Goal: Task Accomplishment & Management: Complete application form

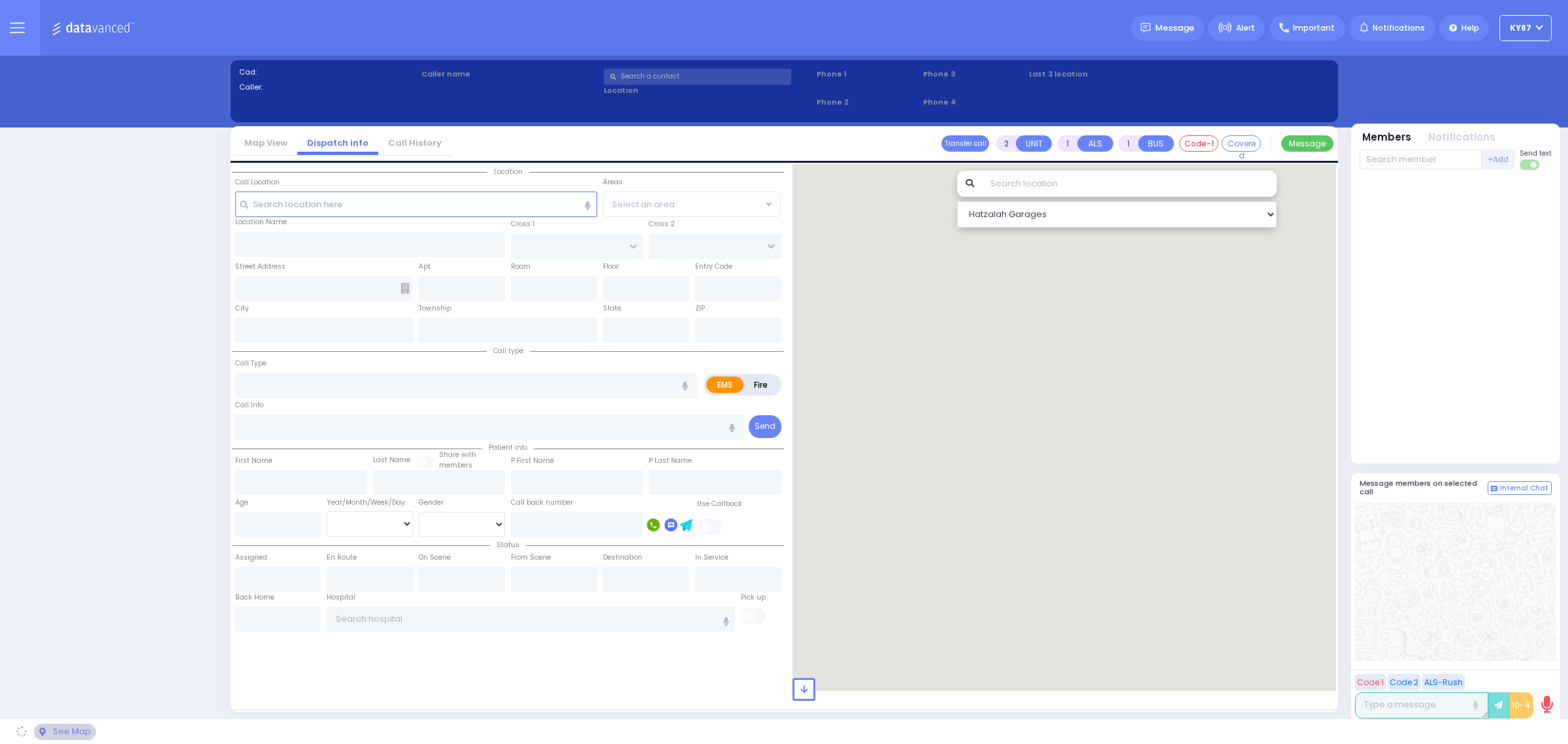
select select "9"
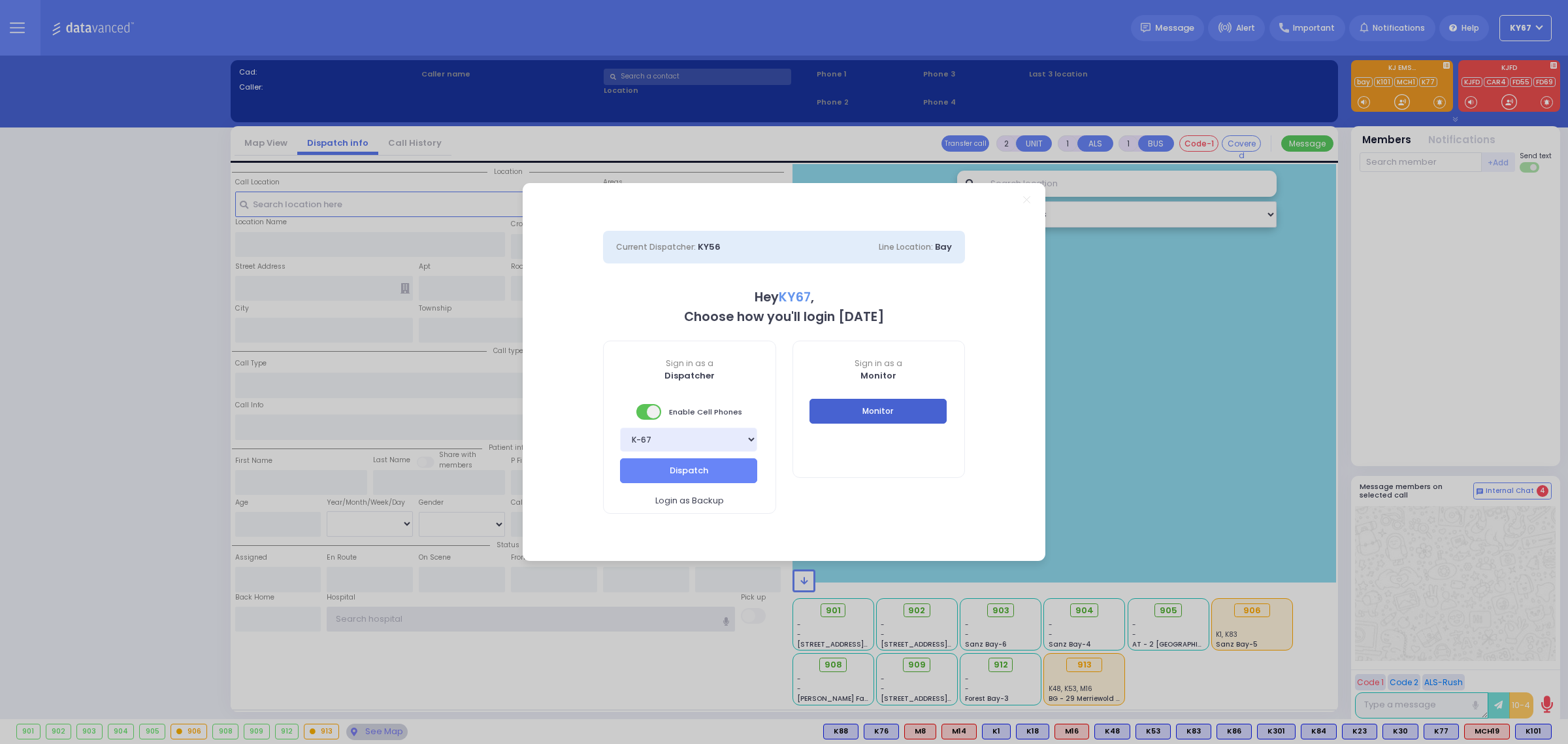
type input "Ky67"
click at [933, 409] on button "Monitor" at bounding box center [878, 411] width 137 height 25
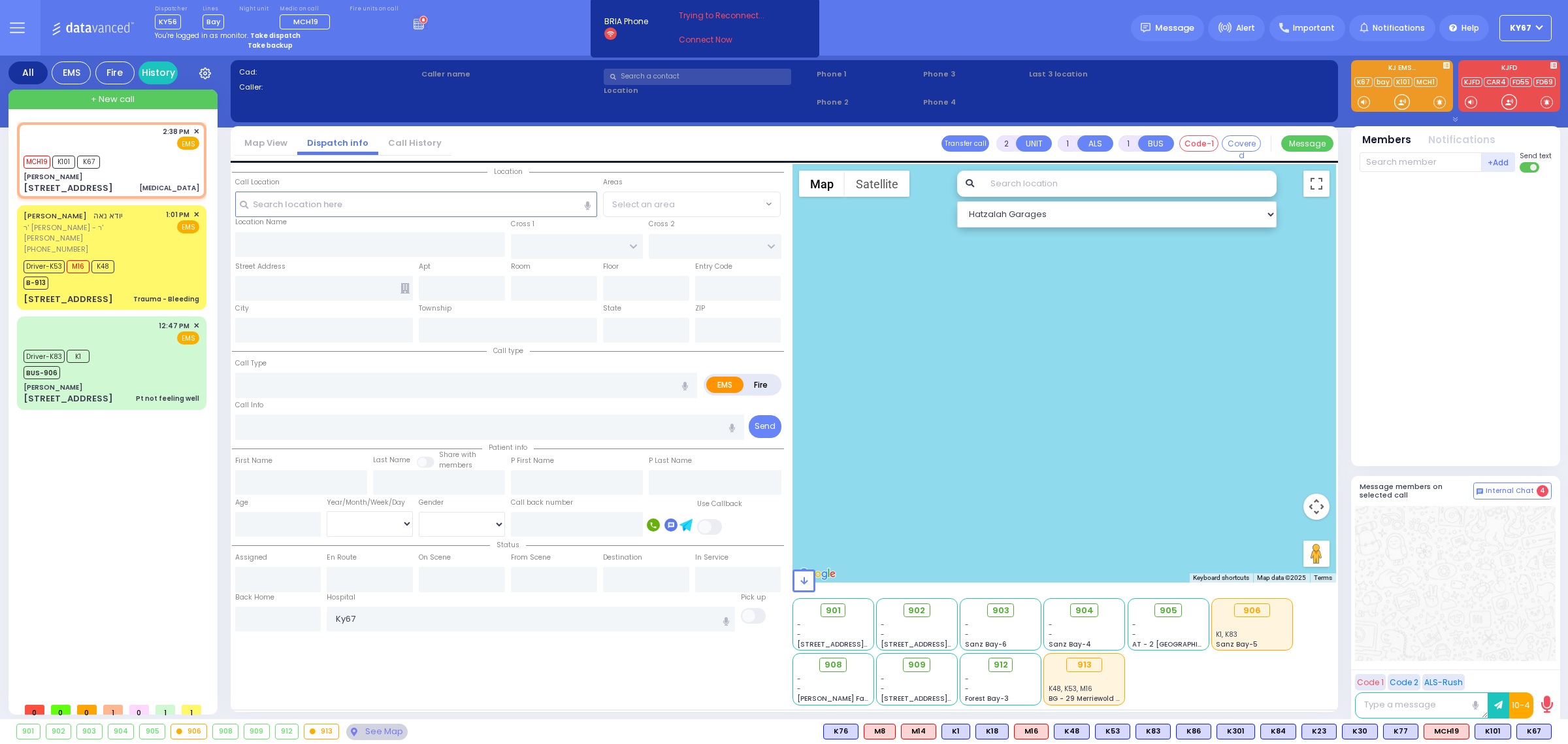
type input "1"
select select
type input "[MEDICAL_DATA]"
radio input "true"
type input "77"
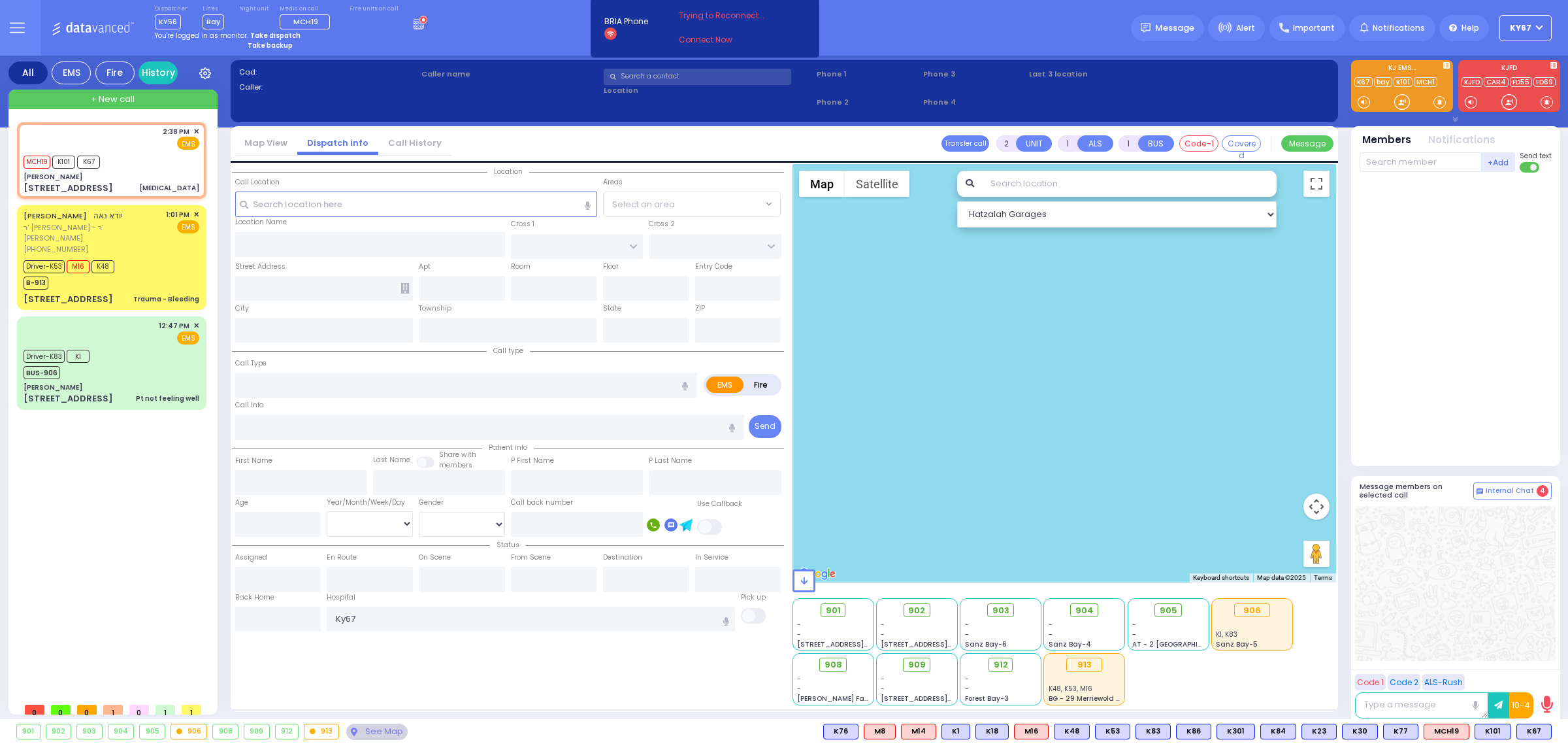
select select "Year"
select select "[DEMOGRAPHIC_DATA]"
type input "14:38"
type input "14:41"
select select "Hatzalah Garages"
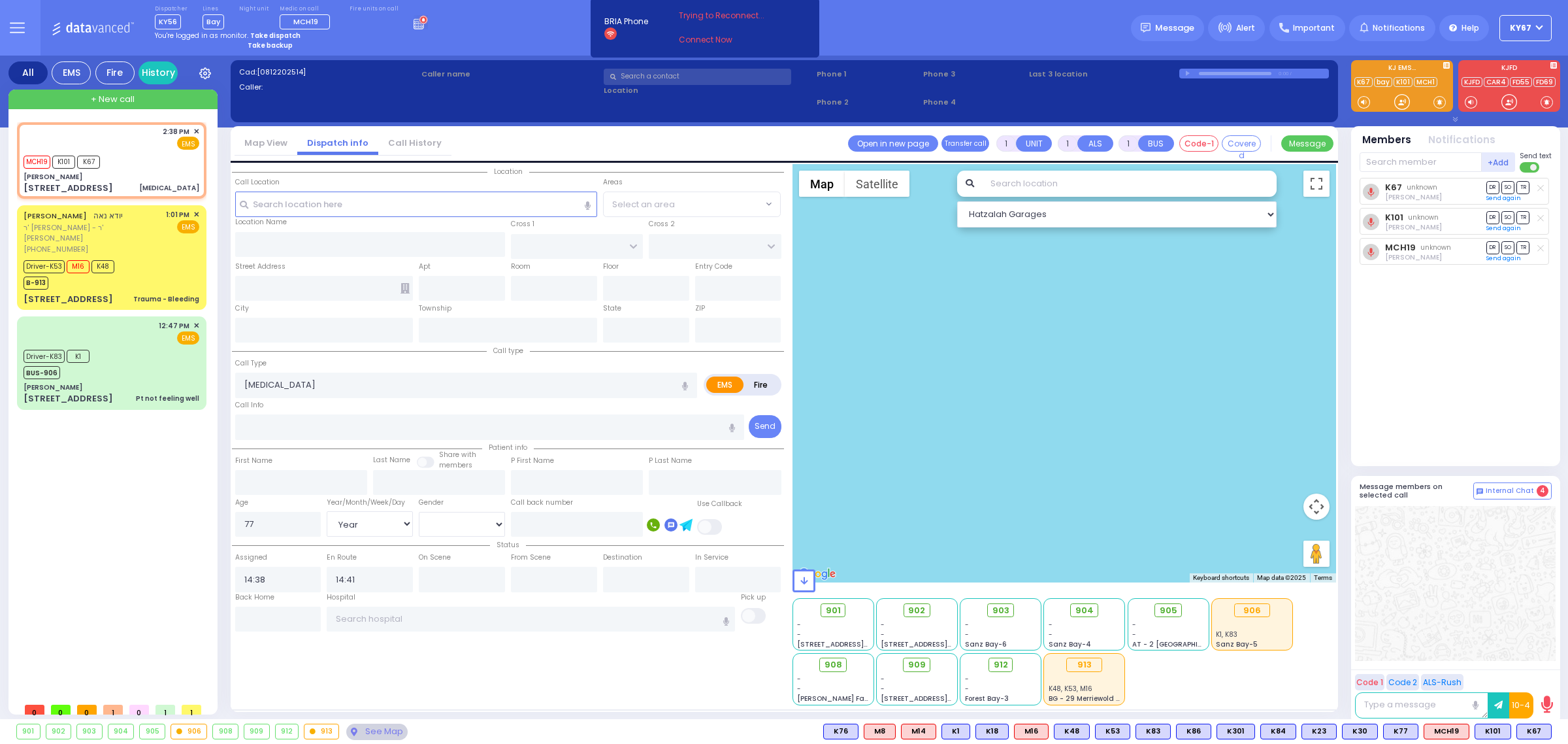
type input "[PERSON_NAME]"
type input "[GEOGRAPHIC_DATA]"
type input "[STREET_ADDRESS]"
type input "011"
type input "[PERSON_NAME]"
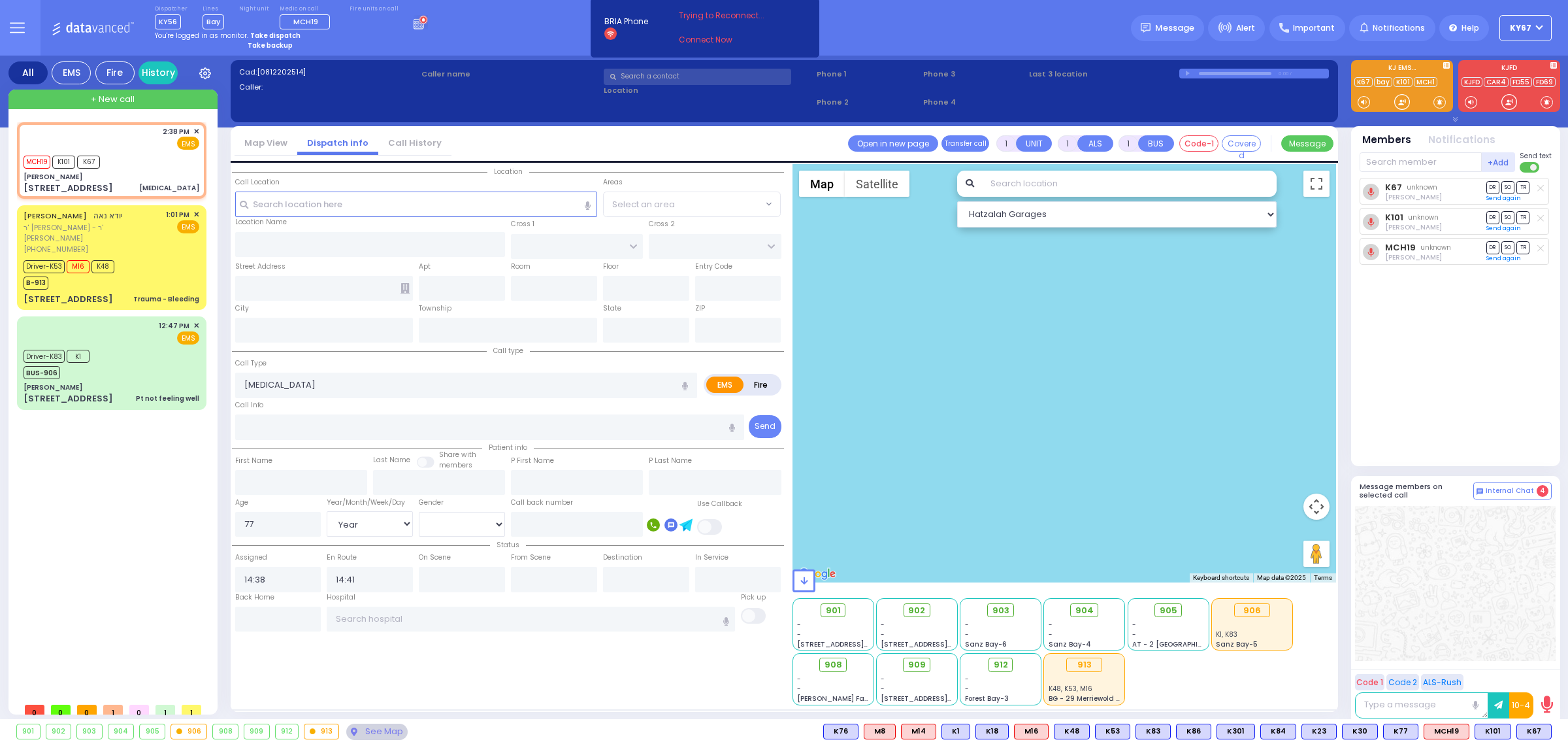
type input "[US_STATE]"
type input "10950"
select select "SECTION 4"
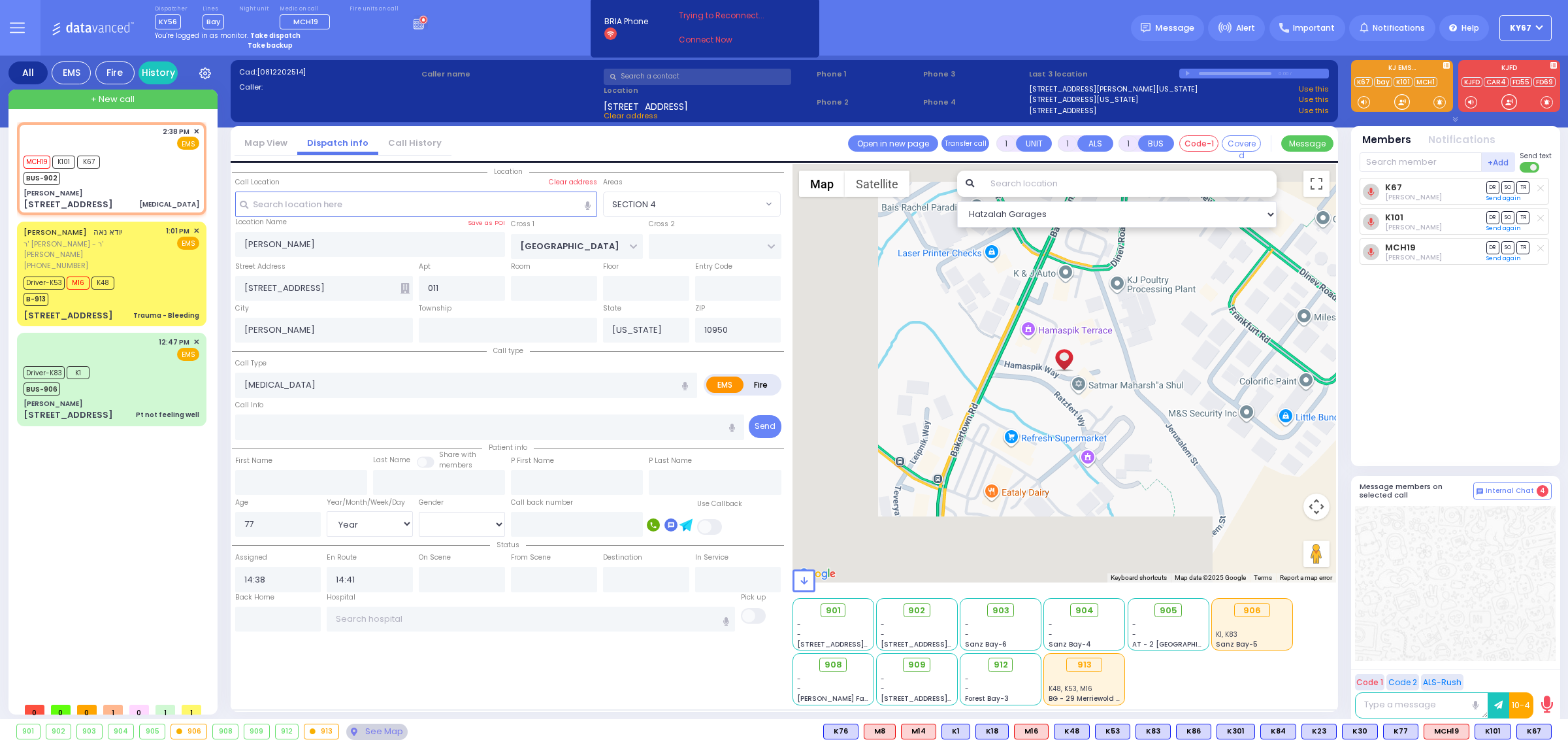
select select
radio input "true"
select select "Year"
select select "[DEMOGRAPHIC_DATA]"
select select "Hatzalah Garages"
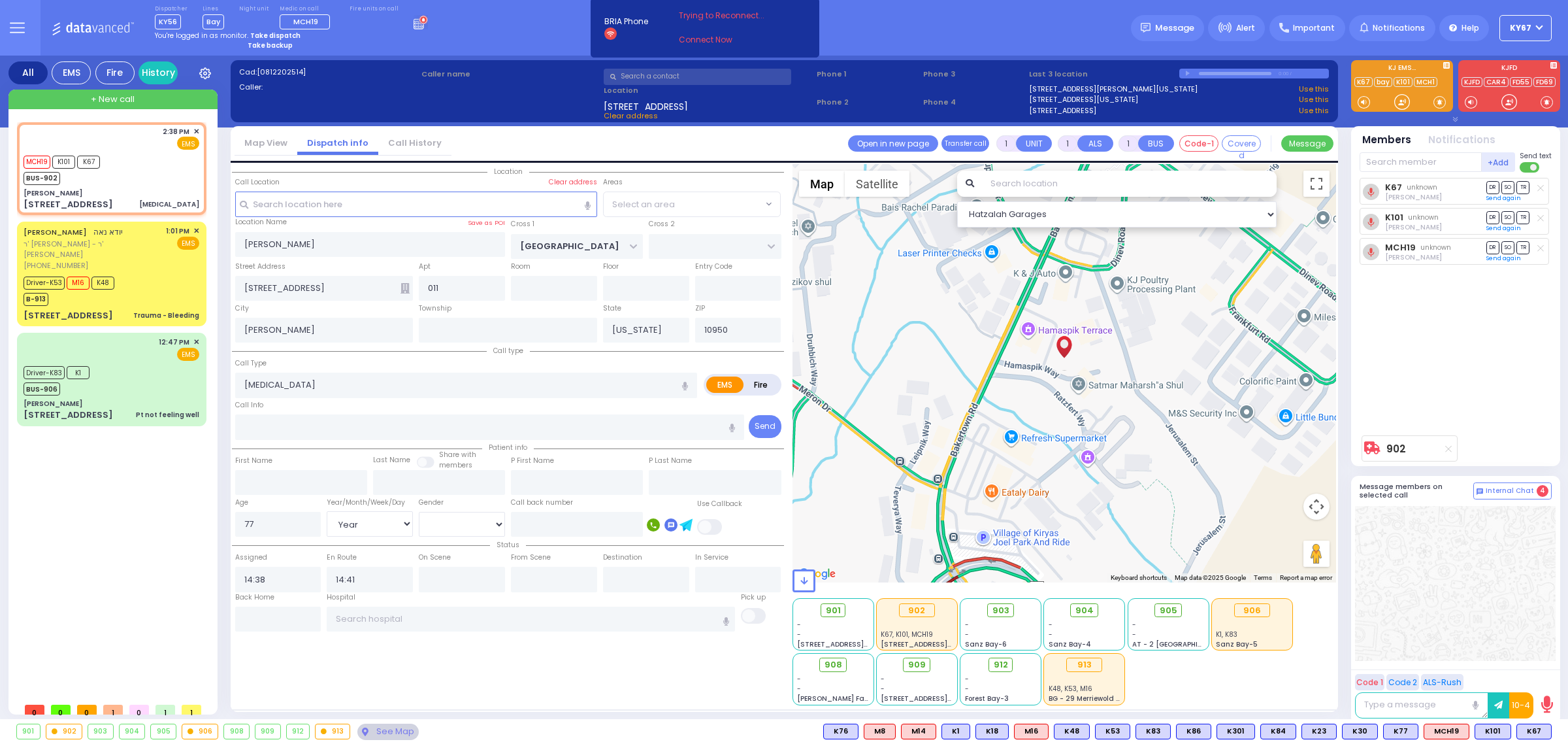
select select "SECTION 4"
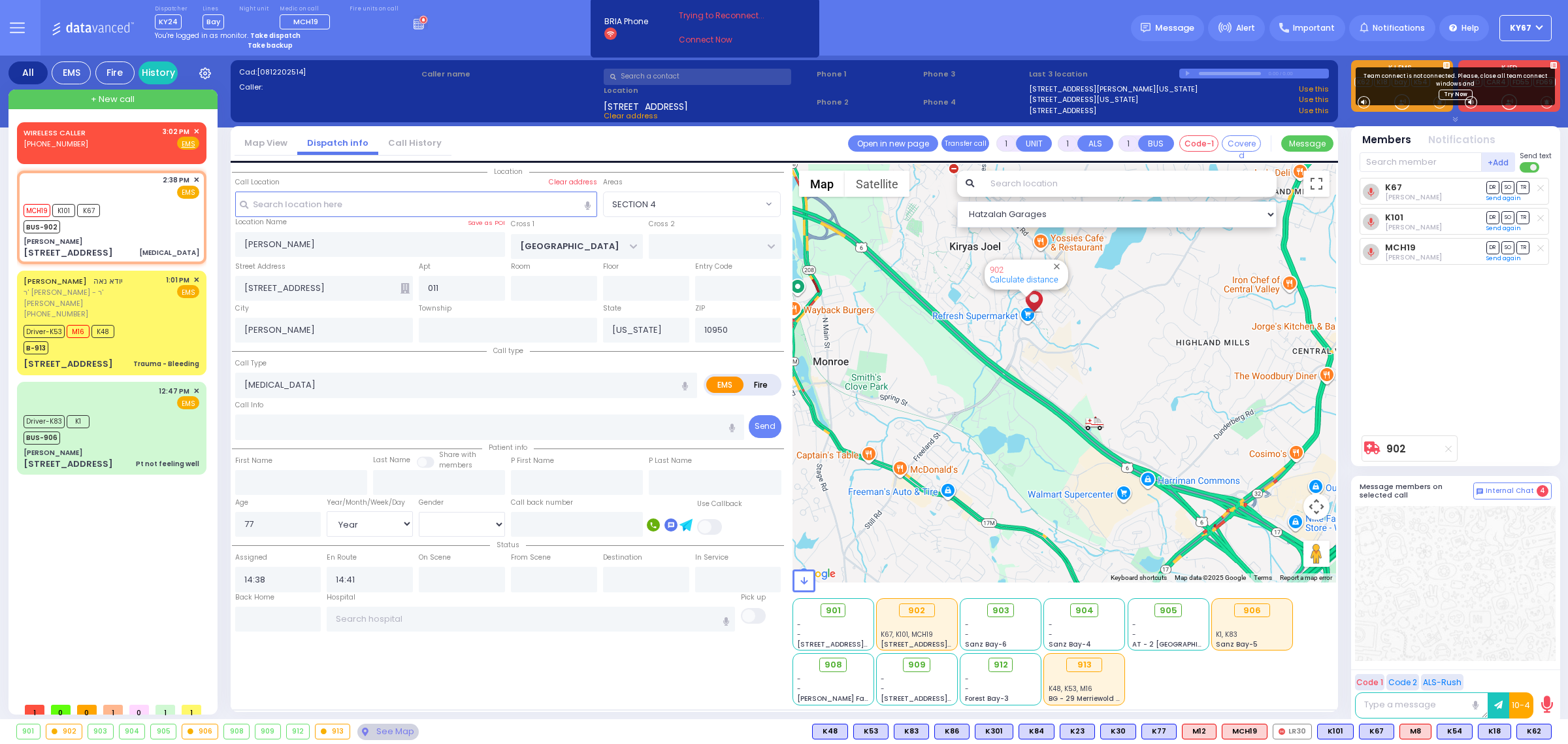
type input "6"
select select
radio input "true"
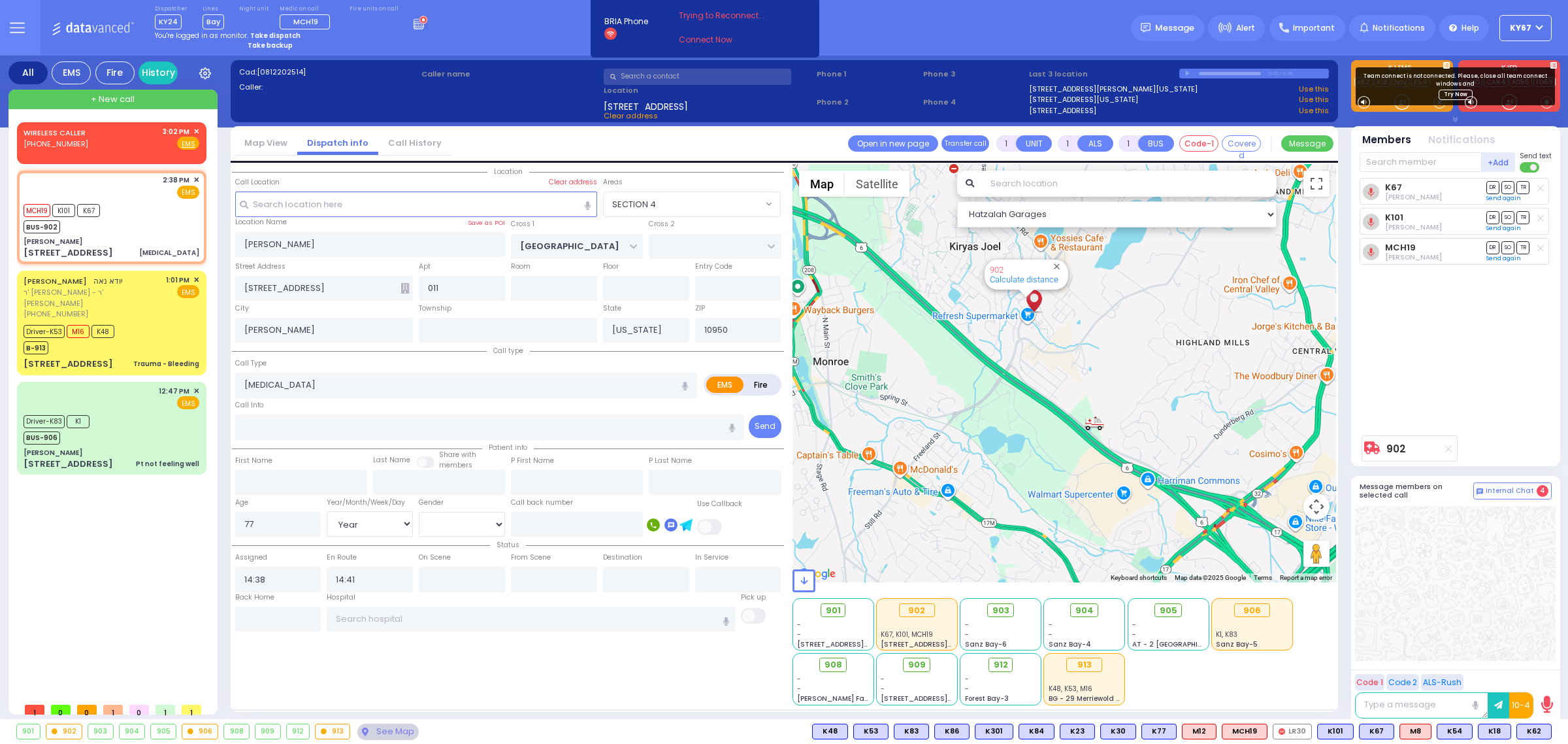
type input "Unknown"
select select "Year"
select select "[DEMOGRAPHIC_DATA]"
select select "SECTION 4"
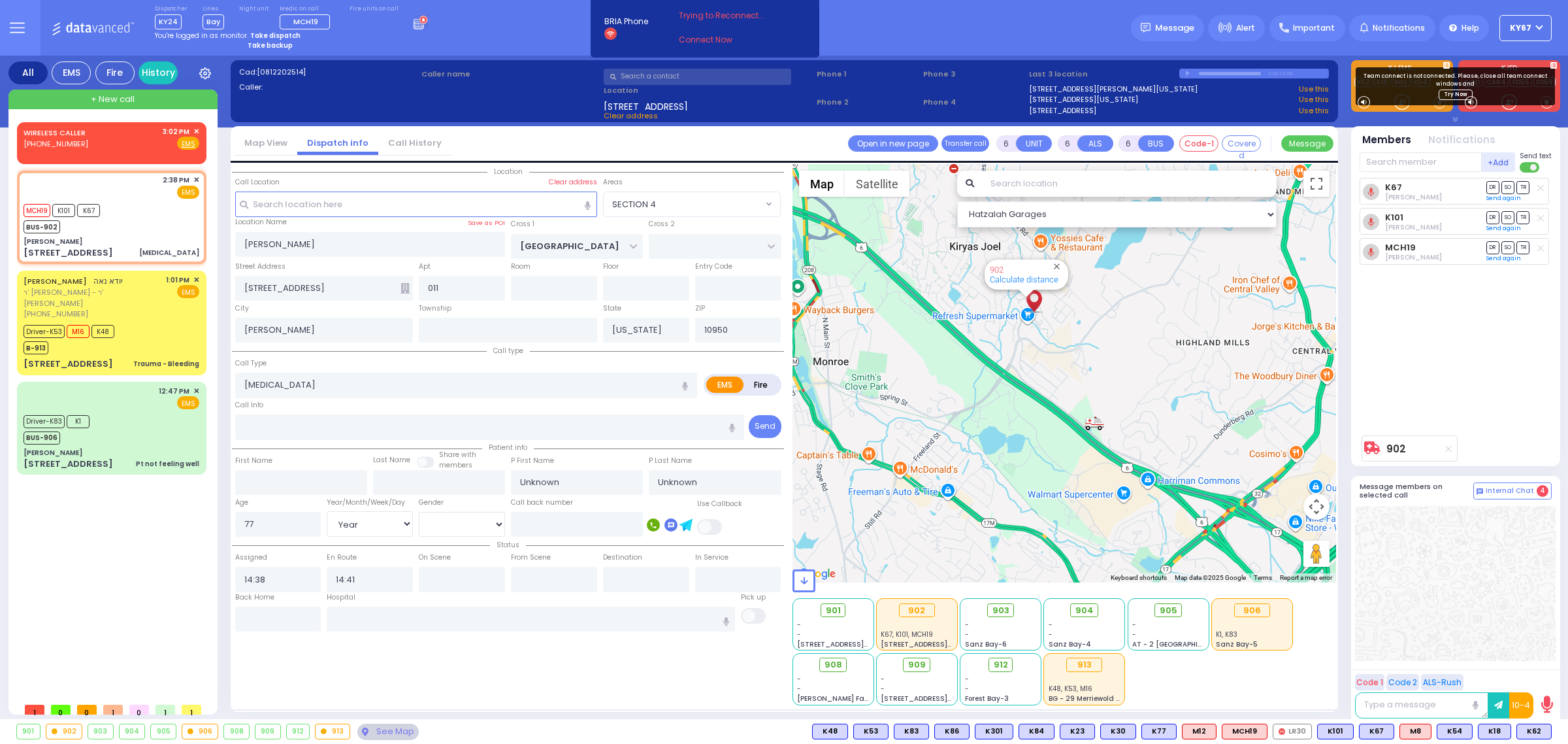
select select "Hatzalah Garages"
select select
radio input "true"
type input "[PERSON_NAME]"
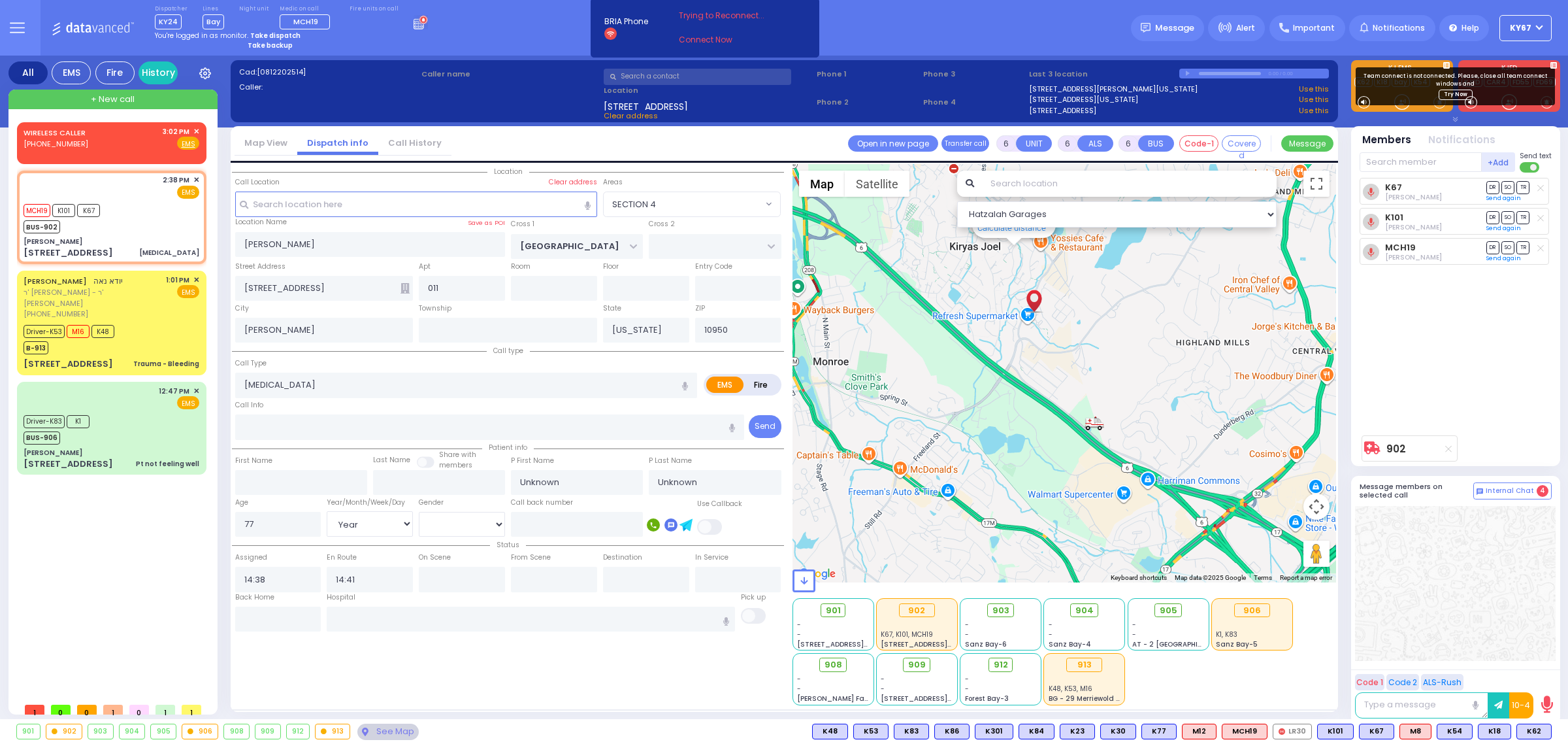
type input "72"
select select "Year"
select select "[DEMOGRAPHIC_DATA]"
select select "SECTION 4"
select select "Hatzalah Garages"
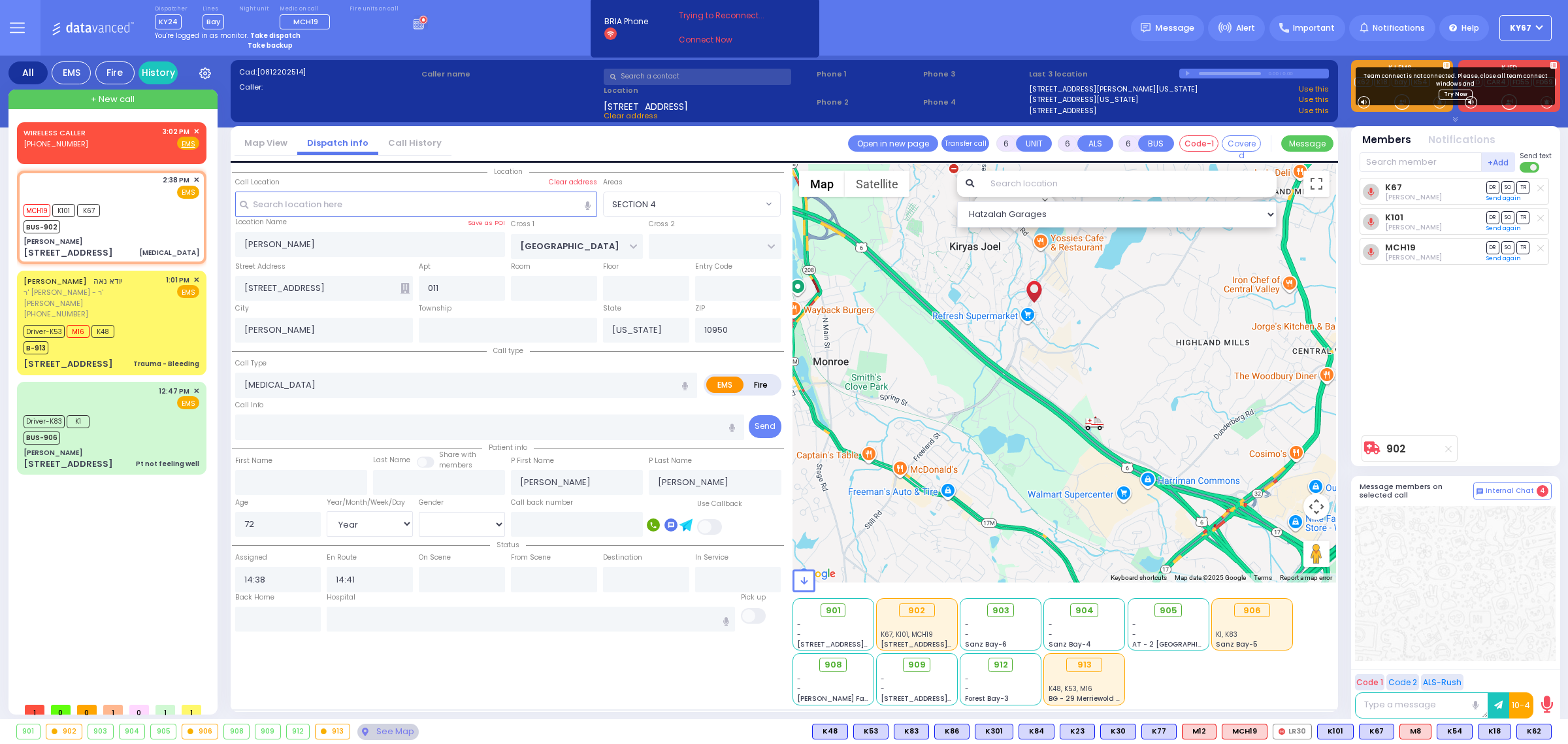
select select
radio input "true"
select select "Year"
select select "[DEMOGRAPHIC_DATA]"
type input "14:43"
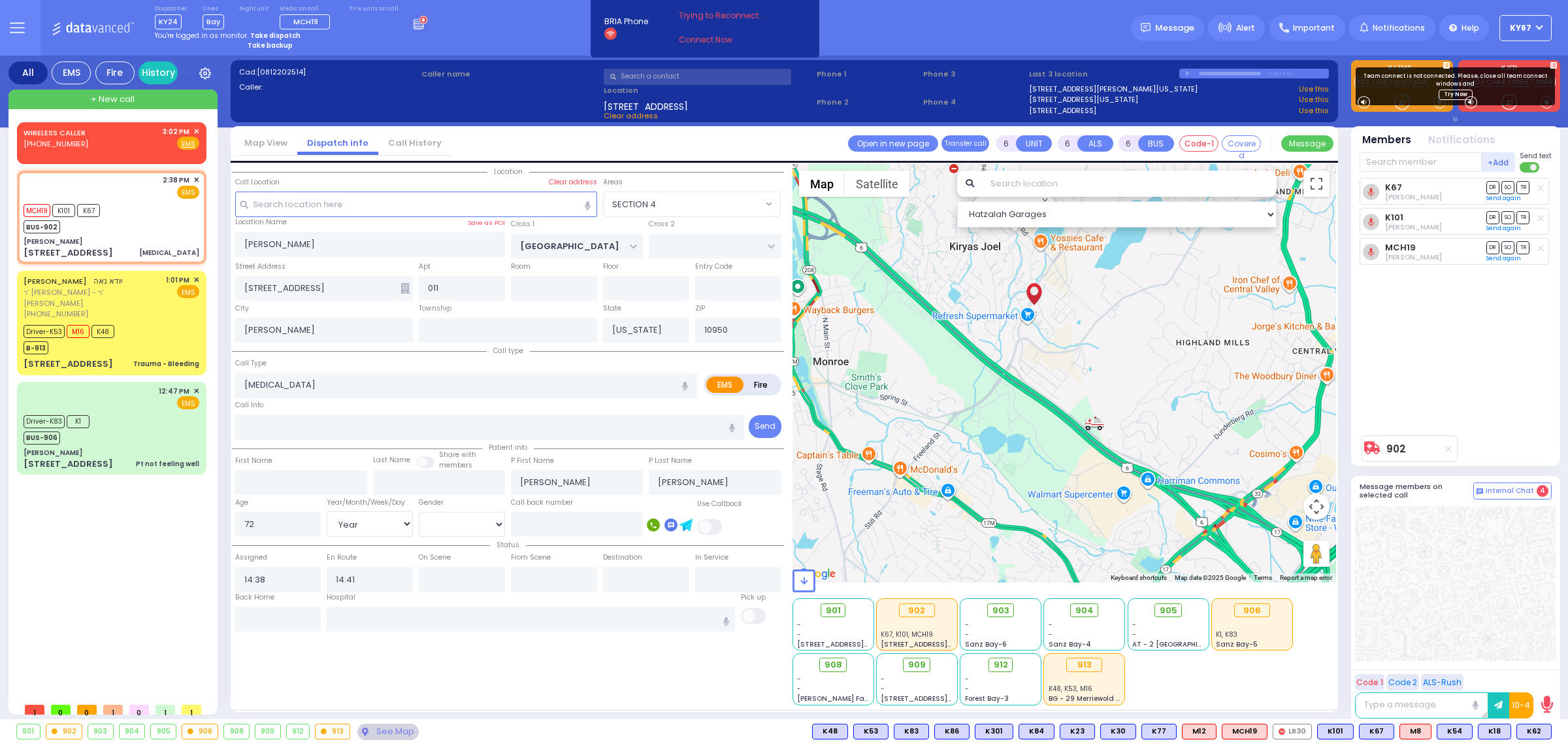
type input "15:10"
select select
radio input "true"
select select "Year"
select select "[DEMOGRAPHIC_DATA]"
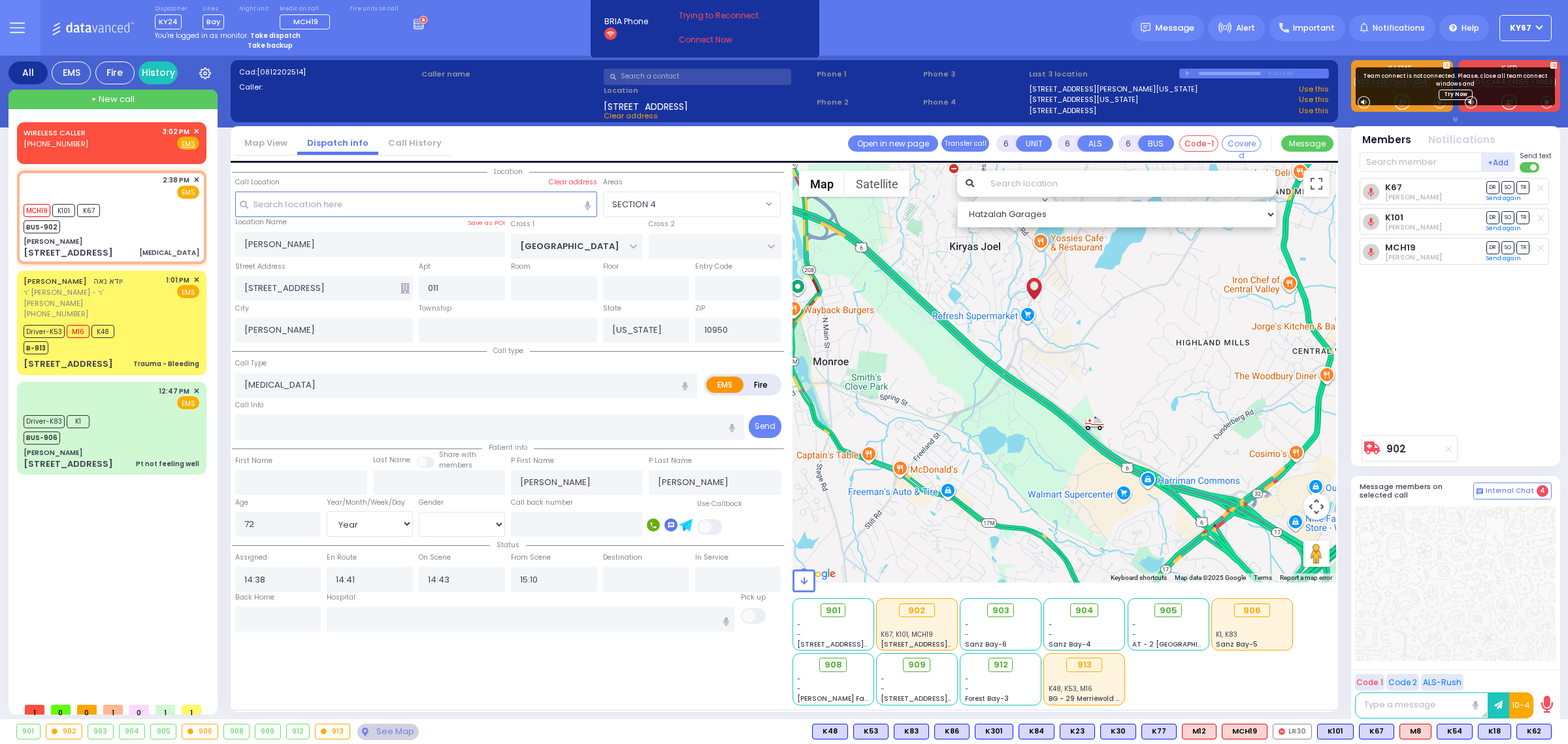
radio input "true"
select select "Year"
select select "[DEMOGRAPHIC_DATA]"
radio input "true"
select select "Year"
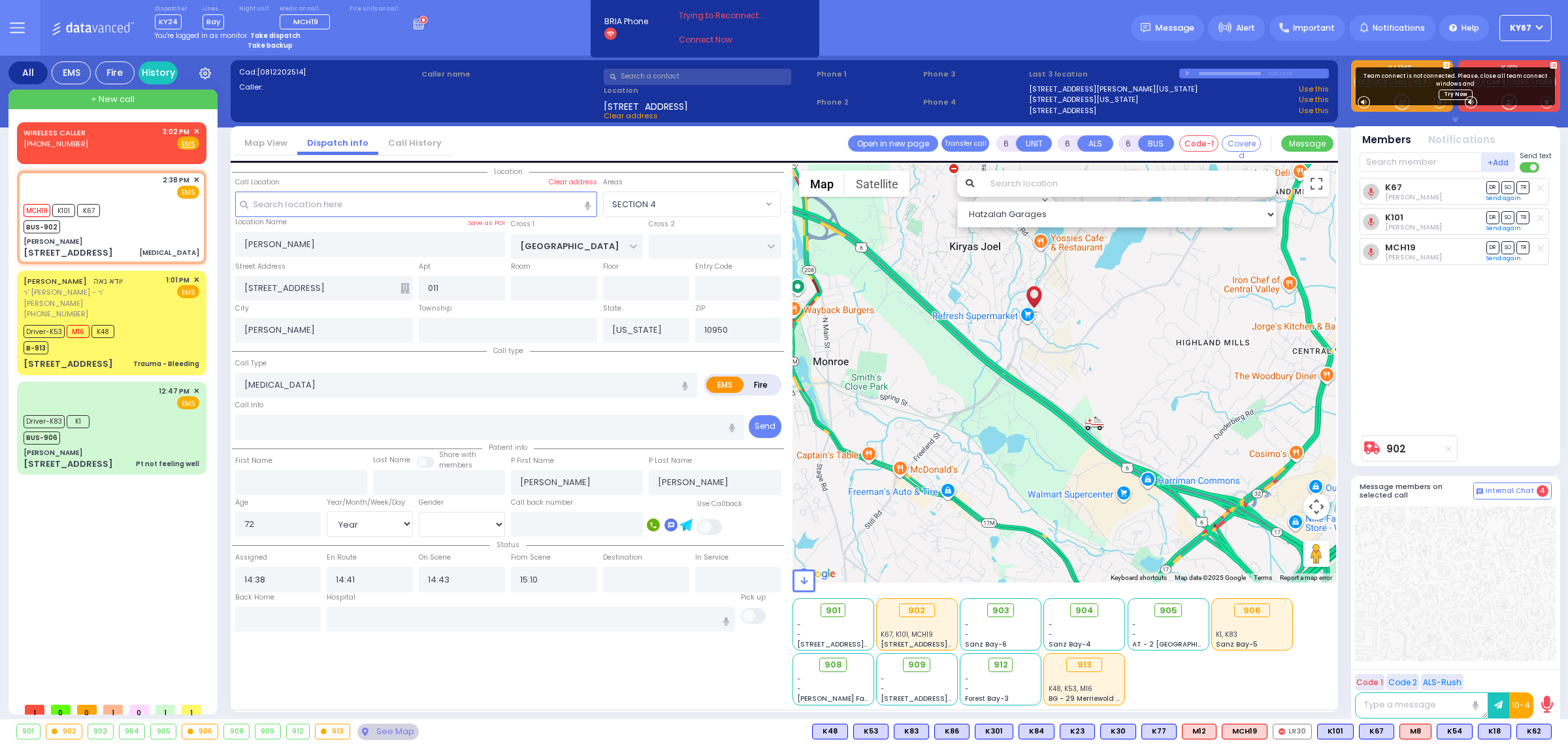
select select "[DEMOGRAPHIC_DATA]"
select select "SECTION 4"
select select "Hatzalah Garages"
select select
radio input "true"
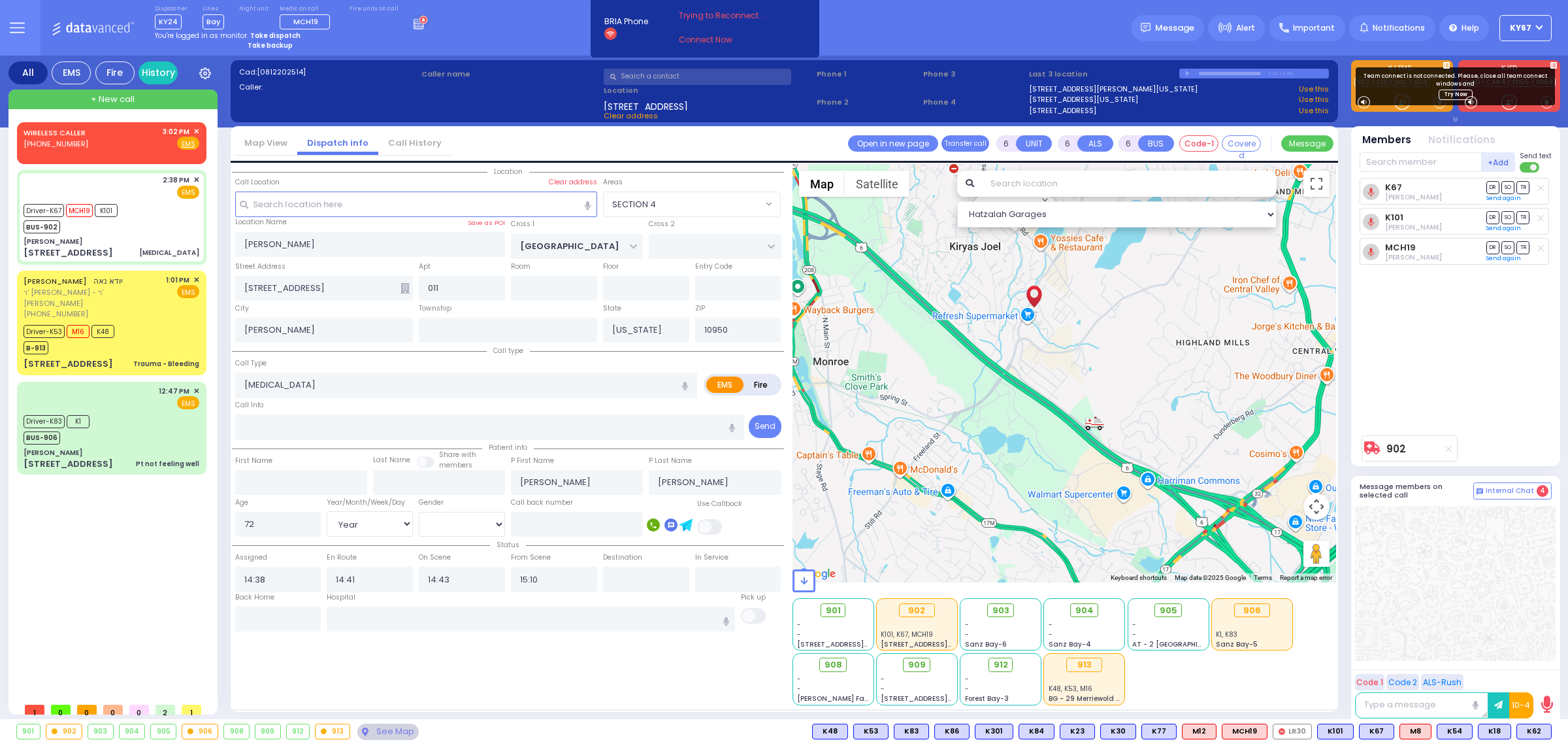
select select "Year"
select select "[DEMOGRAPHIC_DATA]"
radio input "true"
select select "Year"
select select "[DEMOGRAPHIC_DATA]"
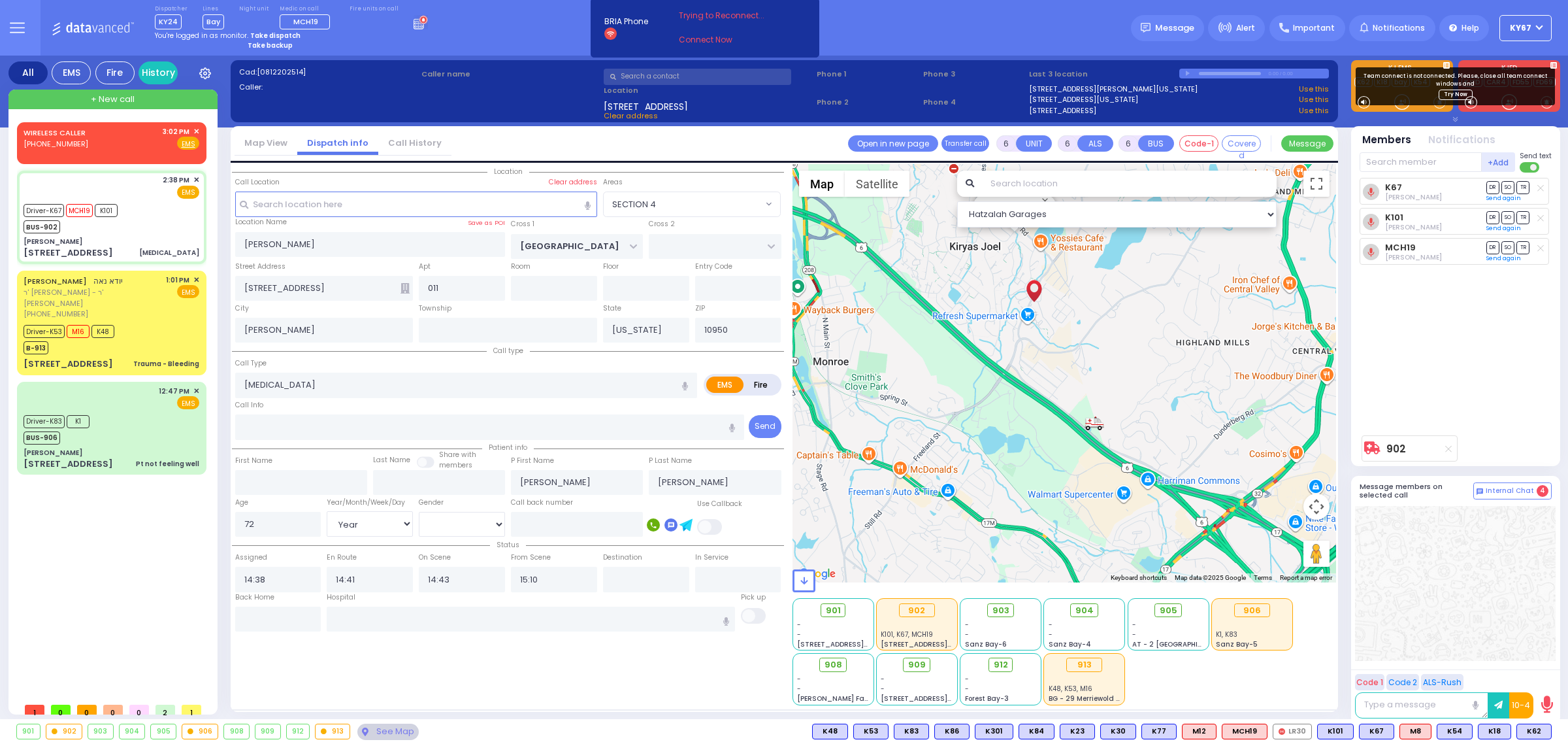
select select "SECTION 4"
select select "Hatzalah Garages"
